Goal: Information Seeking & Learning: Check status

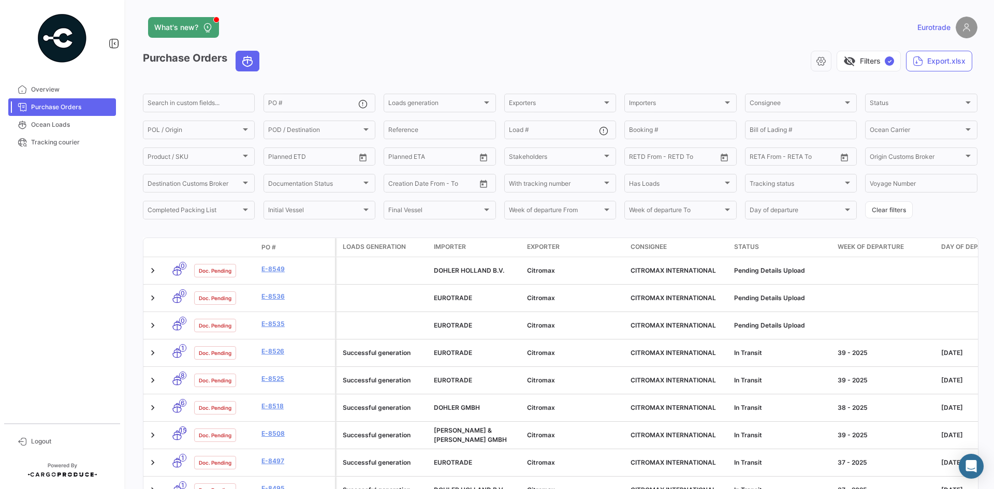
scroll to position [283, 0]
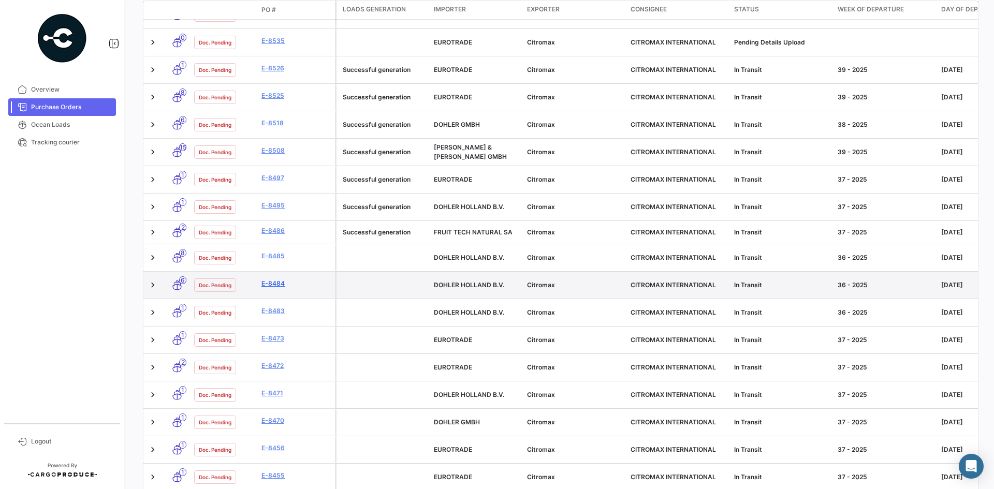
click at [271, 279] on link "E-8484" at bounding box center [295, 283] width 69 height 9
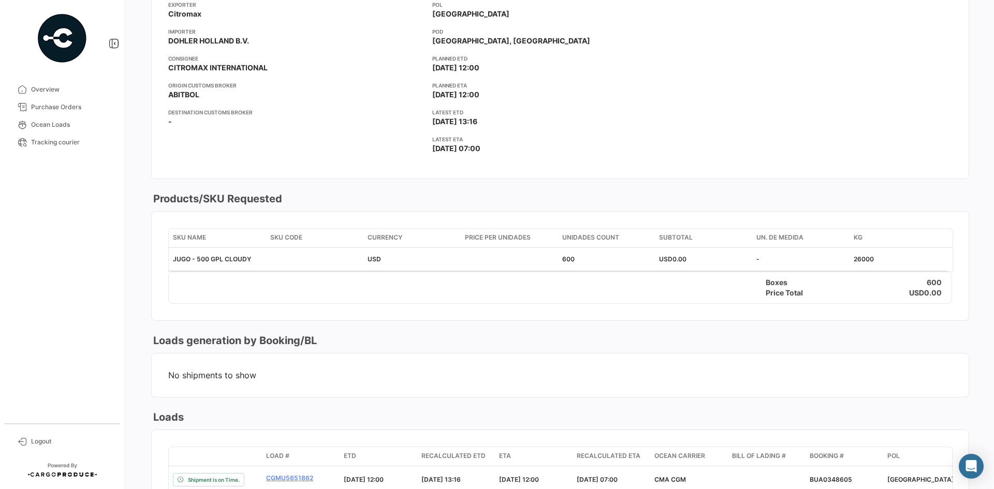
scroll to position [194, 0]
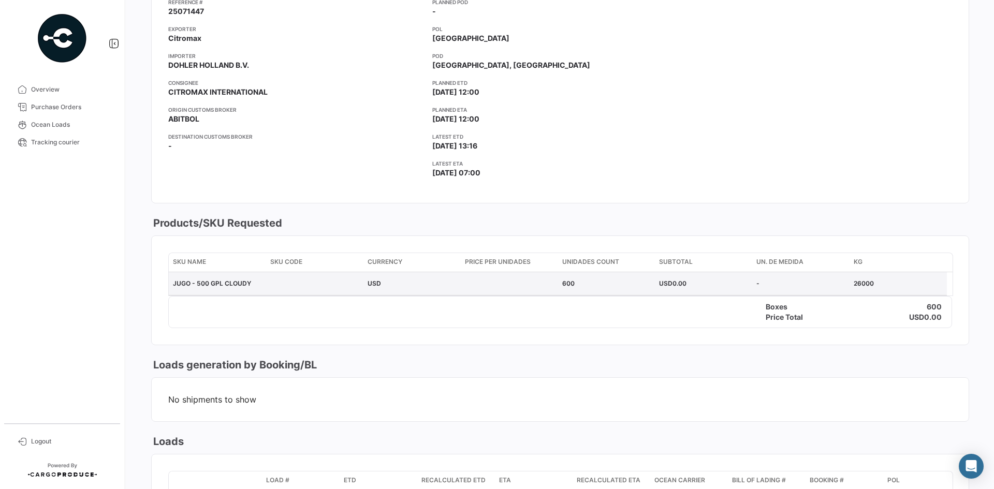
click at [256, 286] on div "JUGO - 500 GPL CLOUDY" at bounding box center [217, 283] width 89 height 9
click at [605, 260] on span "Unidades count" at bounding box center [590, 261] width 57 height 9
drag, startPoint x: 561, startPoint y: 293, endPoint x: 475, endPoint y: 282, distance: 86.6
click at [536, 289] on div "JUGO - 500 GPL CLOUDY USD 600 USD 0.00 - 26000" at bounding box center [558, 283] width 778 height 23
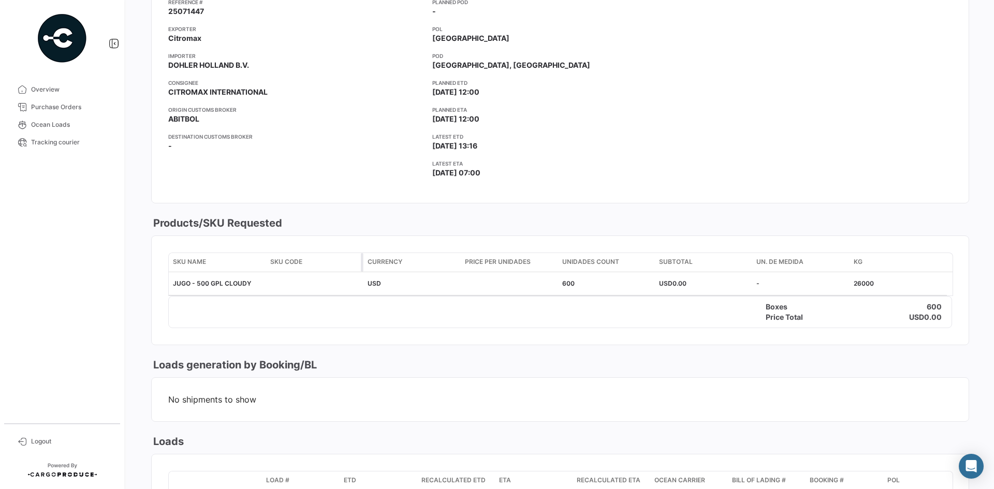
drag, startPoint x: 325, startPoint y: 267, endPoint x: 268, endPoint y: 277, distance: 57.8
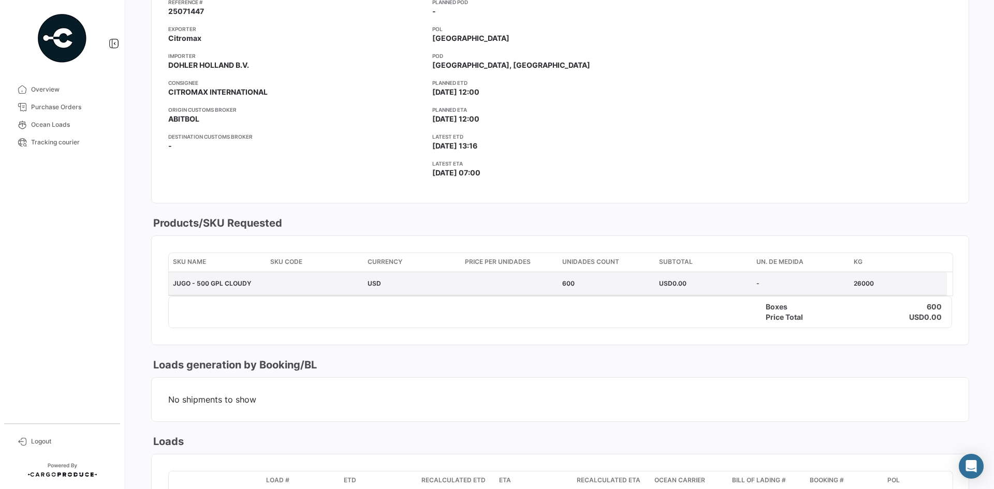
click at [323, 268] on datatable-header-cell "SKU Code" at bounding box center [314, 262] width 97 height 19
drag, startPoint x: 249, startPoint y: 277, endPoint x: 198, endPoint y: 282, distance: 51.5
click at [246, 278] on datatable-body-cell "JUGO - 500 GPL CLOUDY" at bounding box center [217, 283] width 97 height 23
click at [181, 275] on datatable-body-cell "JUGO - 500 GPL CLOUDY" at bounding box center [217, 283] width 97 height 23
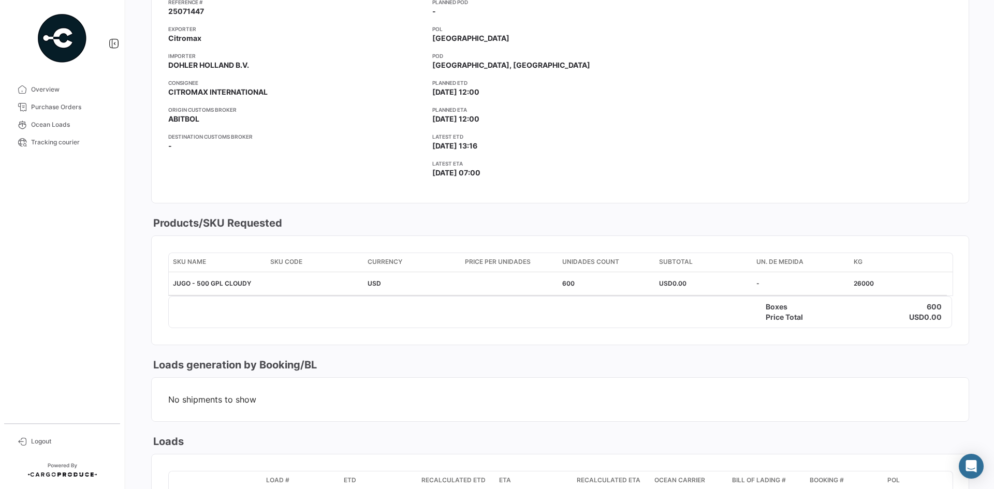
drag, startPoint x: 166, startPoint y: 249, endPoint x: 183, endPoint y: 246, distance: 17.3
click at [168, 248] on mat-card-content "SKU Name SKU Code Currency Price per Unidades Unidades count Subtotal UN. DE ME…" at bounding box center [560, 290] width 817 height 109
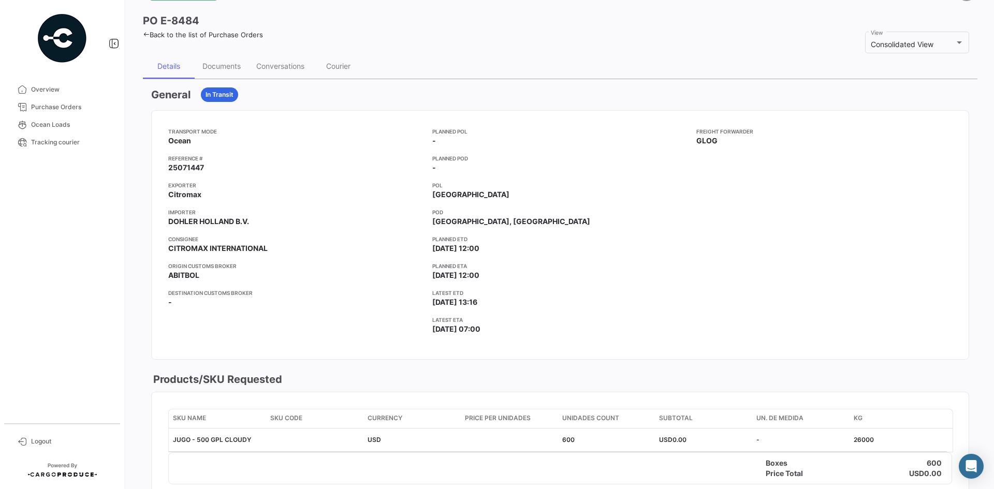
scroll to position [0, 0]
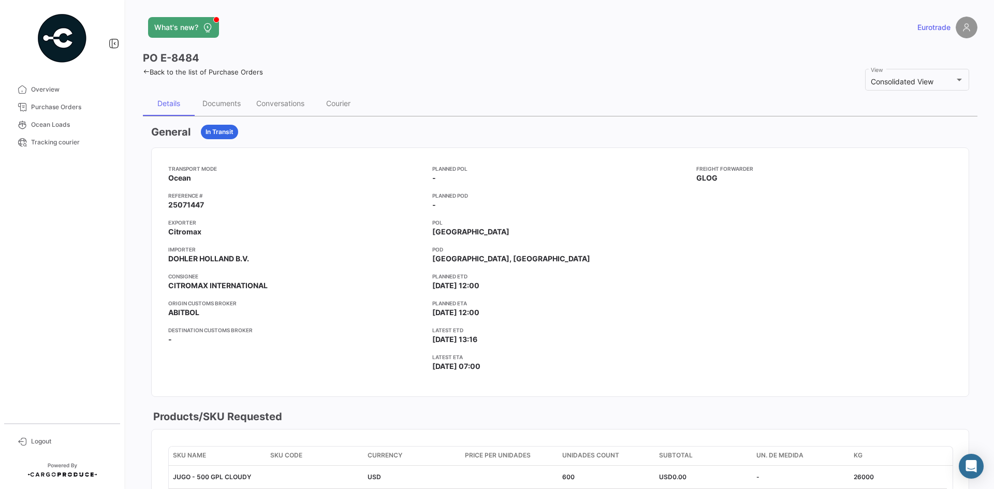
click at [187, 256] on span "DOHLER HOLLAND B.V." at bounding box center [208, 259] width 81 height 10
click at [179, 229] on span "Citromax" at bounding box center [184, 232] width 33 height 10
drag, startPoint x: 177, startPoint y: 259, endPoint x: 237, endPoint y: 262, distance: 60.1
click at [237, 259] on span "DOHLER HOLLAND B.V." at bounding box center [208, 259] width 81 height 10
drag, startPoint x: 194, startPoint y: 284, endPoint x: 283, endPoint y: 284, distance: 89.6
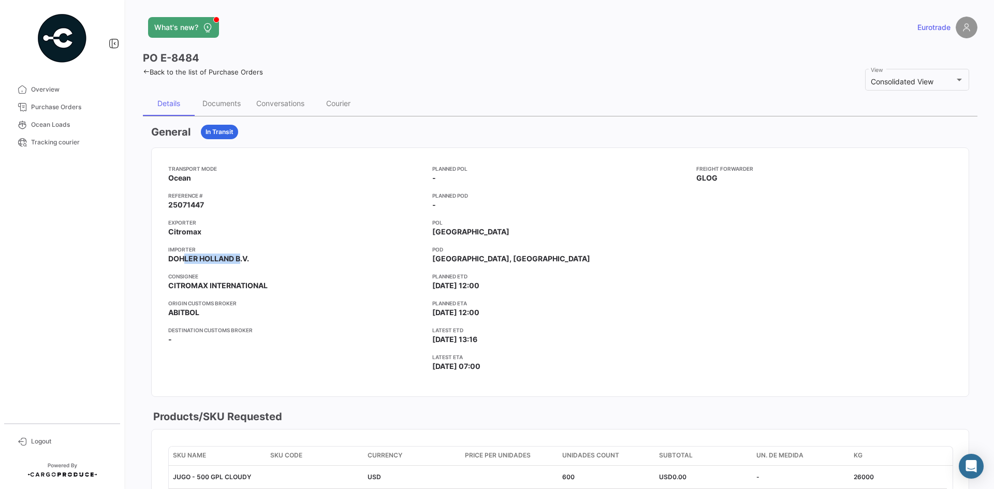
click at [283, 284] on app-card-info-value "CITROMAX INTERNATIONAL" at bounding box center [296, 286] width 256 height 10
drag, startPoint x: 186, startPoint y: 313, endPoint x: 300, endPoint y: 313, distance: 113.4
click at [300, 313] on app-card-info-value "ABITBOL" at bounding box center [296, 312] width 256 height 10
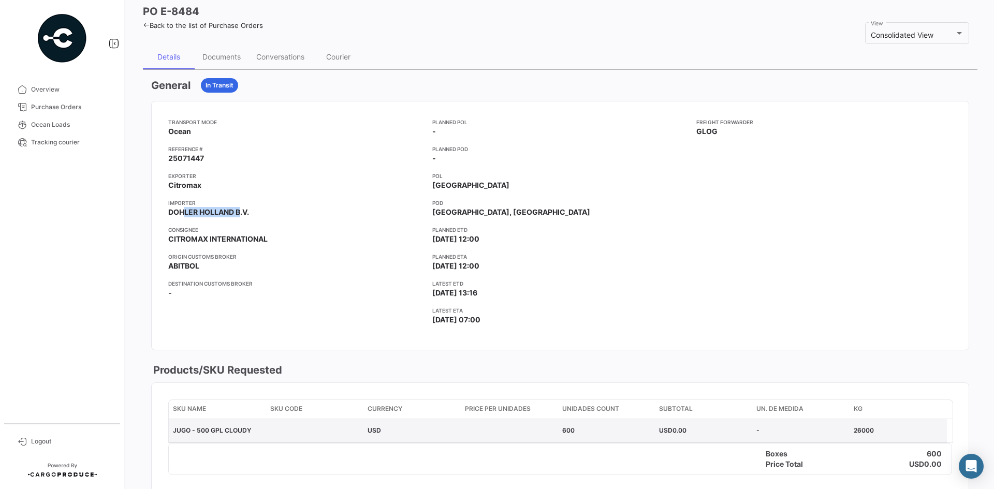
scroll to position [38, 0]
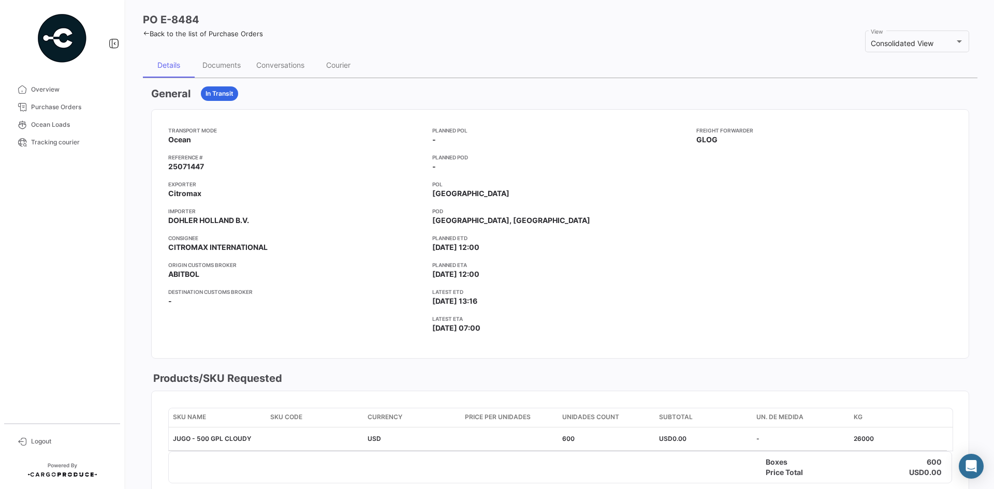
drag, startPoint x: 231, startPoint y: 293, endPoint x: 244, endPoint y: 292, distance: 13.5
click at [232, 296] on app-card-info-label "Destination Customs Broker -" at bounding box center [296, 297] width 256 height 19
click at [227, 310] on div "Transport mode Ocean Reference # 25071447 Exporter Citromax Importer DOHLER HOL…" at bounding box center [296, 233] width 256 height 215
click at [207, 245] on span "CITROMAX INTERNATIONAL" at bounding box center [217, 247] width 99 height 10
drag, startPoint x: 426, startPoint y: 327, endPoint x: 456, endPoint y: 329, distance: 30.1
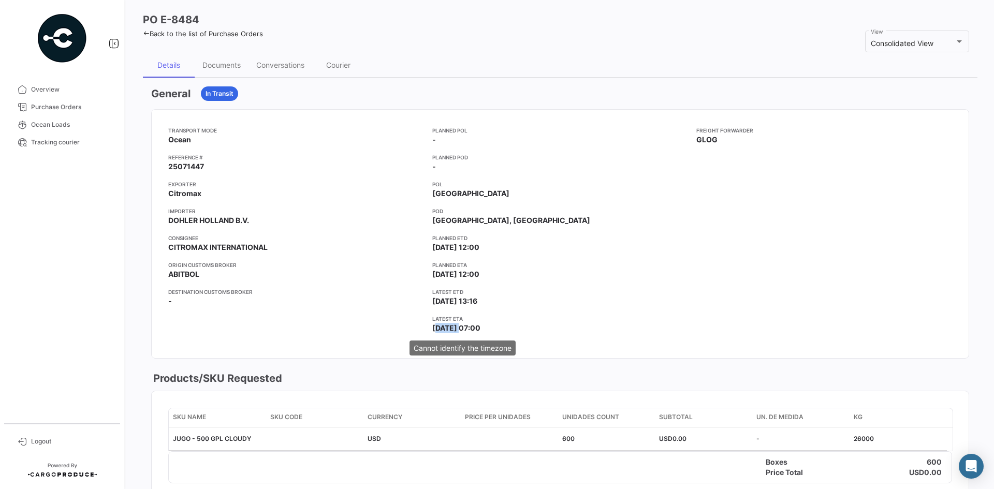
click at [456, 329] on div "Transport mode Ocean Reference # 25071447 Exporter Citromax Importer DOHLER HOL…" at bounding box center [560, 233] width 784 height 215
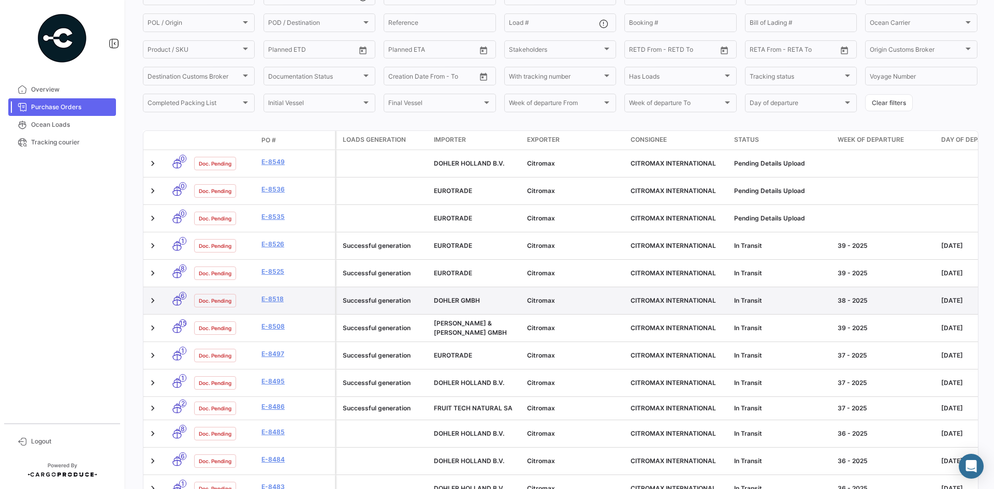
scroll to position [293, 0]
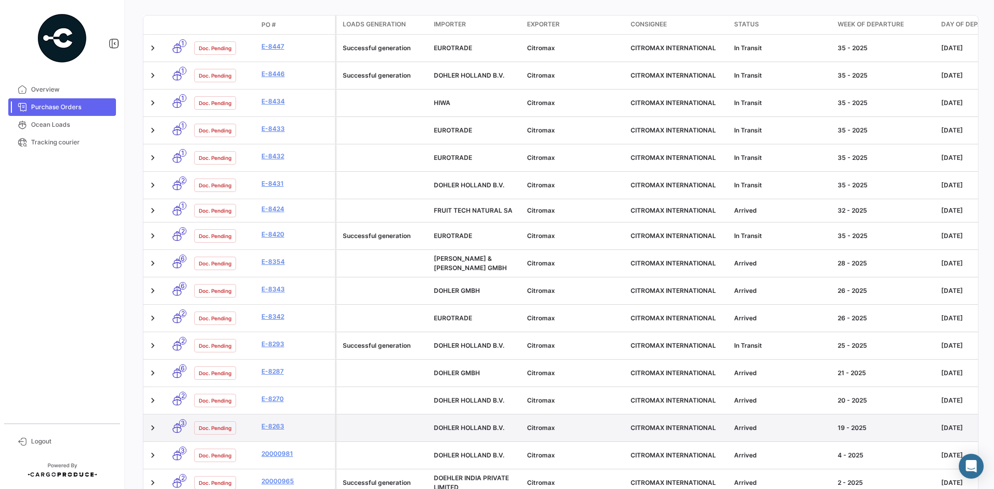
scroll to position [227, 0]
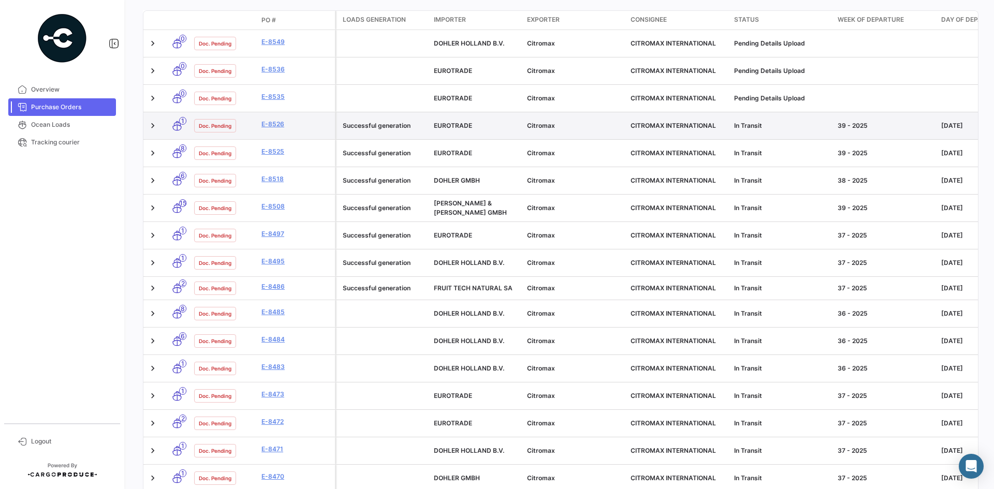
scroll to position [0, 0]
